Goal: Find specific page/section: Find specific page/section

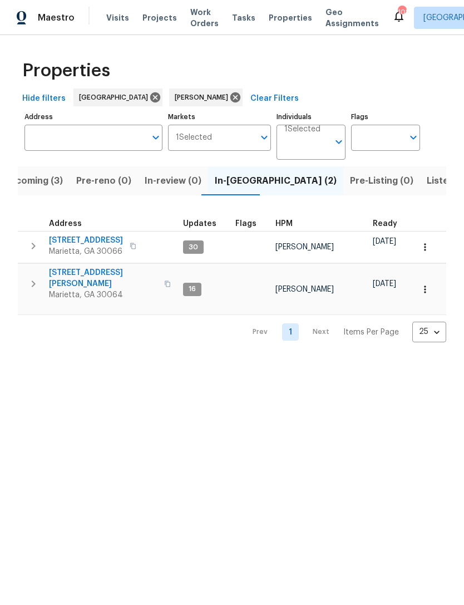
scroll to position [9, 0]
click at [82, 235] on span "[STREET_ADDRESS]" at bounding box center [86, 240] width 74 height 11
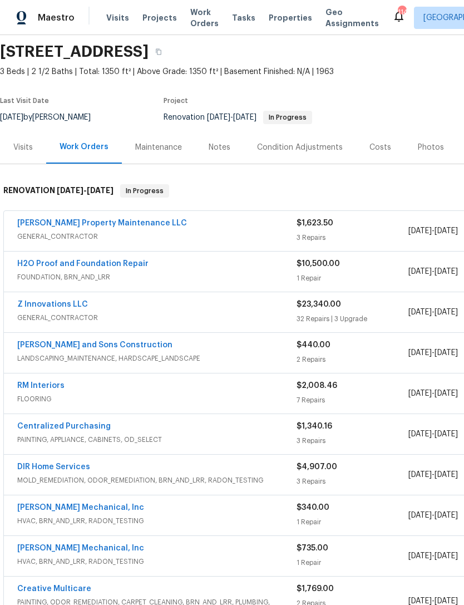
scroll to position [38, 0]
click at [40, 387] on link "RM Interiors" at bounding box center [40, 385] width 47 height 8
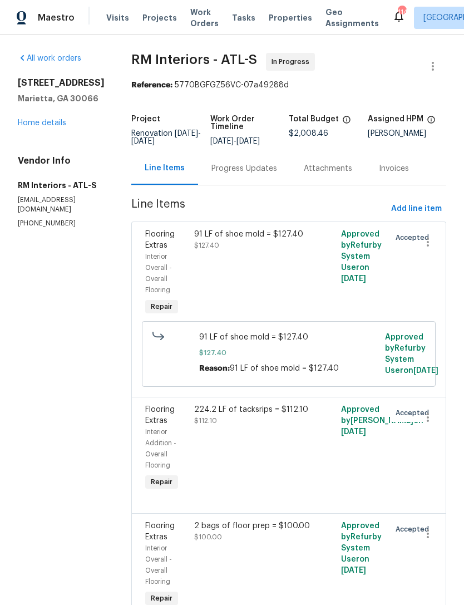
click at [244, 168] on div "Progress Updates" at bounding box center [244, 168] width 66 height 11
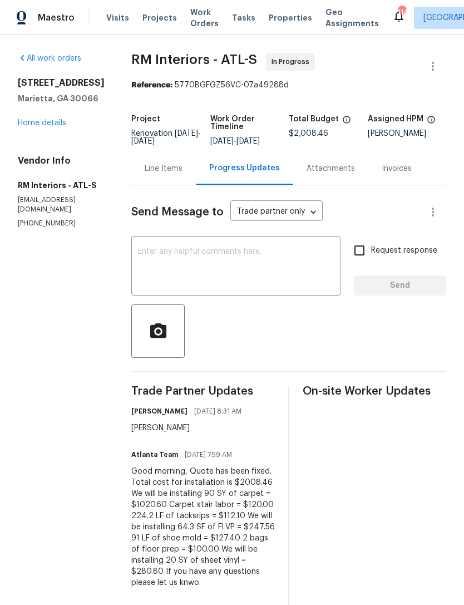
click at [34, 126] on link "Home details" at bounding box center [42, 123] width 48 height 8
